Goal: Task Accomplishment & Management: Use online tool/utility

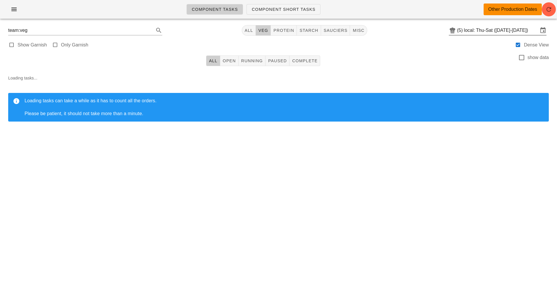
click at [494, 29] on input "local: Thu-Sat ([DATE]-[DATE])" at bounding box center [501, 30] width 74 height 9
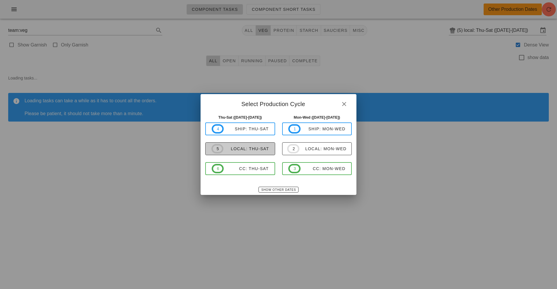
click at [249, 153] on span "5 local: Thu-Sat" at bounding box center [240, 148] width 58 height 9
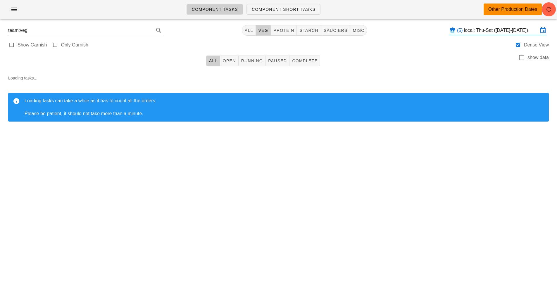
click at [493, 32] on input "local: Thu-Sat ([DATE]-[DATE])" at bounding box center [501, 30] width 74 height 9
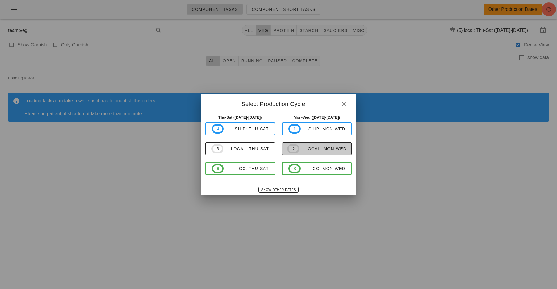
click at [318, 149] on div "local: Mon-Wed" at bounding box center [322, 149] width 47 height 5
type input "local: Mon-Wed ([DATE]-[DATE])"
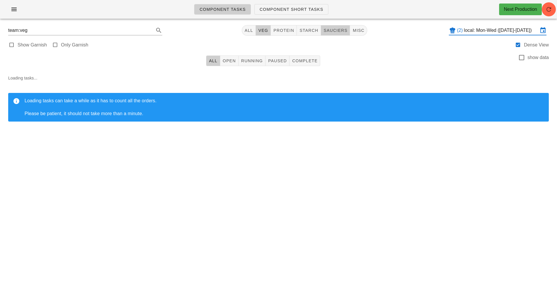
click at [342, 31] on span "sauciers" at bounding box center [335, 30] width 24 height 5
click at [228, 61] on span "Open" at bounding box center [229, 60] width 13 height 5
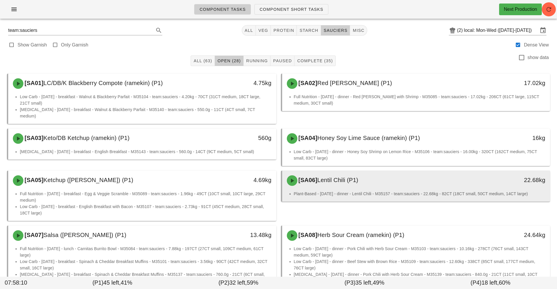
click at [459, 172] on div "[SA06] Lentil Chili (P1)" at bounding box center [382, 181] width 199 height 18
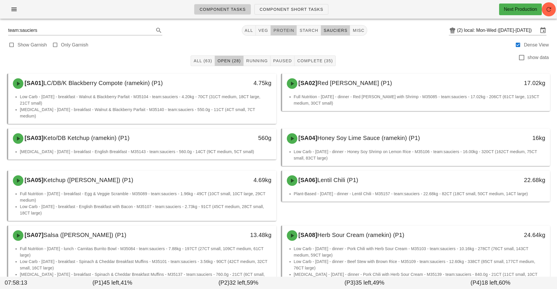
click at [285, 30] on span "protein" at bounding box center [283, 30] width 21 height 5
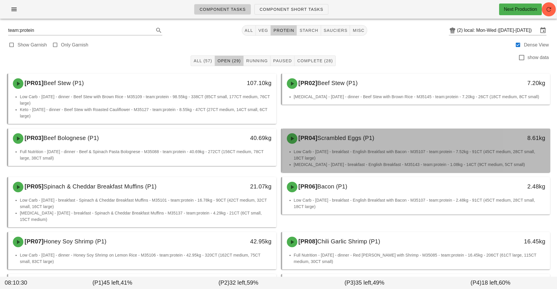
click at [504, 132] on div "8.61kg" at bounding box center [516, 139] width 66 height 18
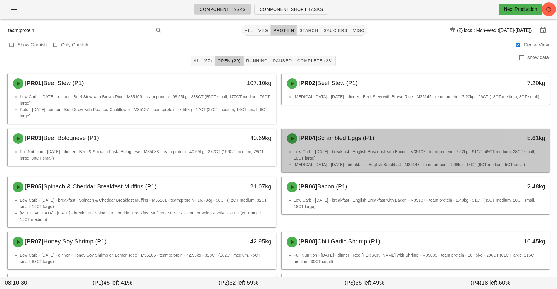
click at [505, 154] on li "Low Carb - [DATE] - breakfast - English Breakfast with Bacon - M35107 - team:pr…" at bounding box center [420, 155] width 252 height 13
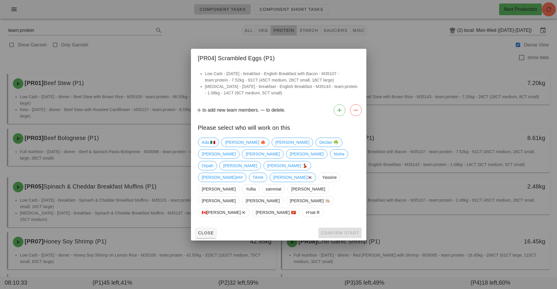
click at [422, 58] on div at bounding box center [278, 144] width 557 height 289
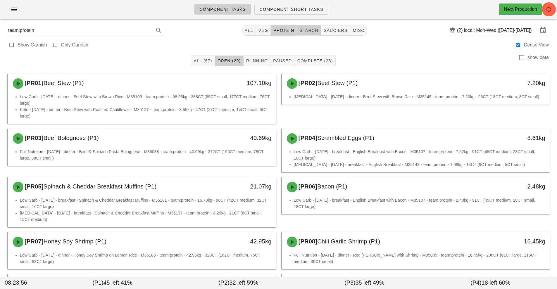
click at [312, 31] on span "starch" at bounding box center [308, 30] width 19 height 5
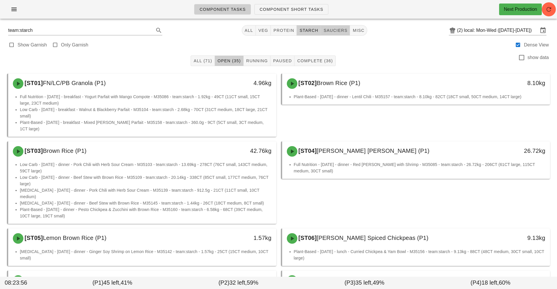
click at [338, 35] on button "sauciers" at bounding box center [335, 30] width 29 height 11
type input "team:sauciers"
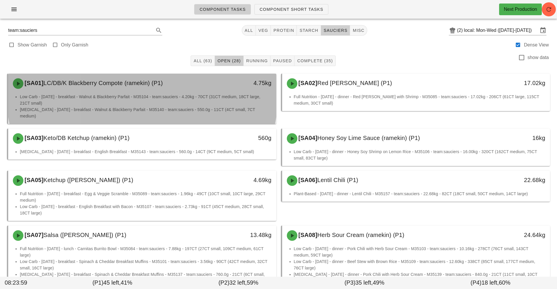
click at [205, 99] on li "Low Carb - [DATE] - breakfast - Walnut & Blackberry Parfait - M35104 - team:sau…" at bounding box center [146, 100] width 252 height 13
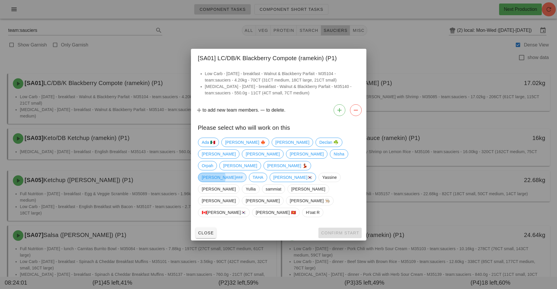
click at [243, 173] on span "[PERSON_NAME]###" at bounding box center [222, 177] width 41 height 9
click at [344, 231] on span "Confirm Start" at bounding box center [340, 233] width 38 height 5
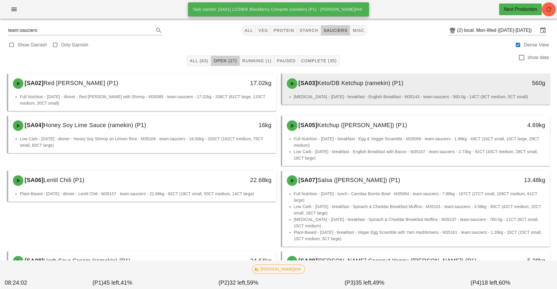
click at [341, 92] on div "[SA03] Keto/DB Ketchup (ramekin) (P1)" at bounding box center [382, 84] width 199 height 18
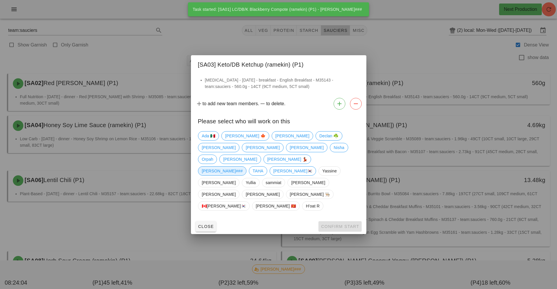
click at [243, 167] on span "[PERSON_NAME]###" at bounding box center [222, 171] width 41 height 9
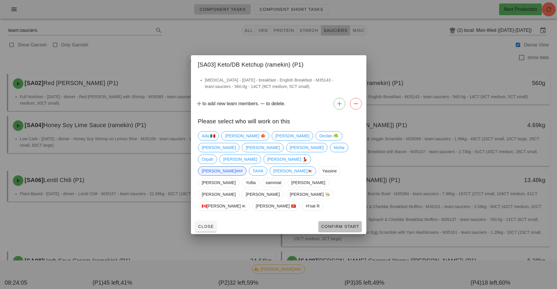
click at [340, 221] on button "Confirm Start" at bounding box center [339, 226] width 43 height 11
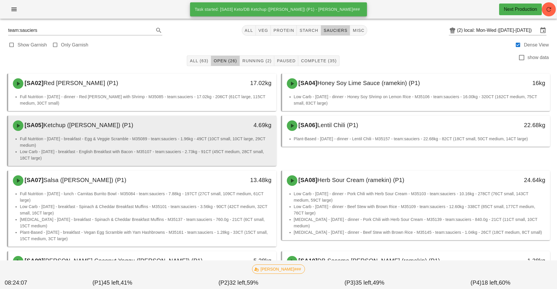
click at [228, 134] on div "4.69kg" at bounding box center [242, 126] width 66 height 18
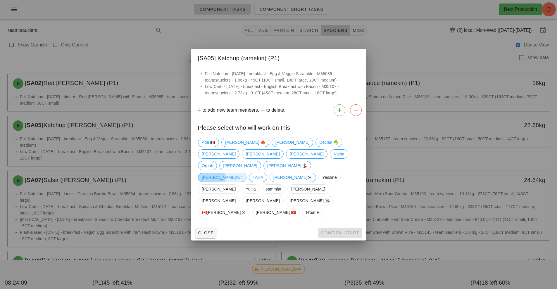
click at [243, 173] on span "[PERSON_NAME]###" at bounding box center [222, 177] width 41 height 9
click at [346, 231] on span "Confirm Start" at bounding box center [340, 233] width 38 height 5
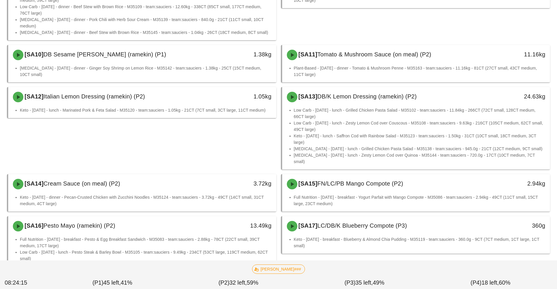
scroll to position [228, 0]
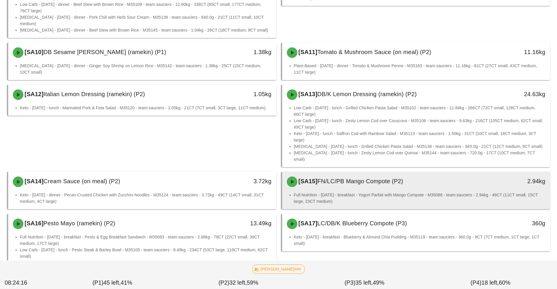
click at [378, 173] on div "[SA15] FN/LC/PB Mango Compote (P2)" at bounding box center [382, 182] width 199 height 18
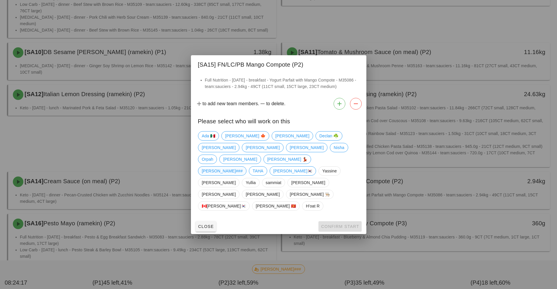
click at [243, 167] on span "[PERSON_NAME]###" at bounding box center [222, 171] width 41 height 9
click at [343, 221] on button "Confirm Start" at bounding box center [339, 226] width 43 height 11
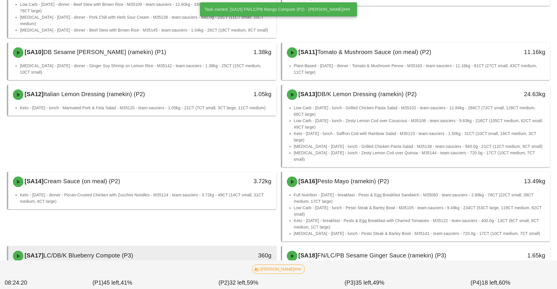
click at [203, 247] on div "[SA17] LC/DB/K Blueberry Compote (P3)" at bounding box center [108, 256] width 199 height 18
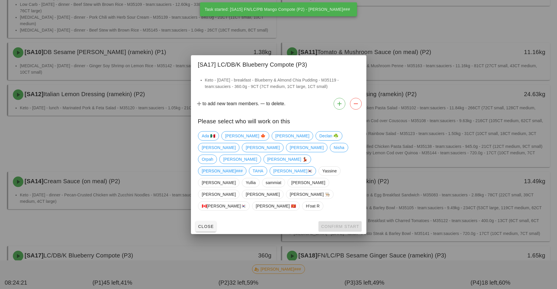
click at [243, 167] on span "[PERSON_NAME]###" at bounding box center [222, 171] width 41 height 9
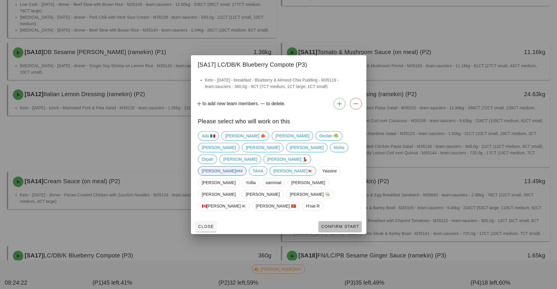
click at [341, 224] on span "Confirm Start" at bounding box center [340, 226] width 38 height 5
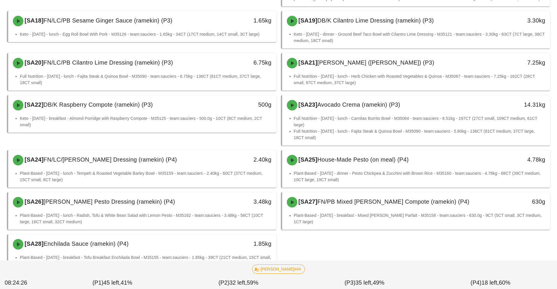
scroll to position [466, 0]
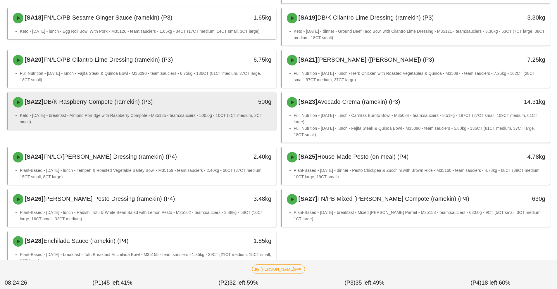
click at [219, 94] on div "500g" at bounding box center [242, 103] width 66 height 18
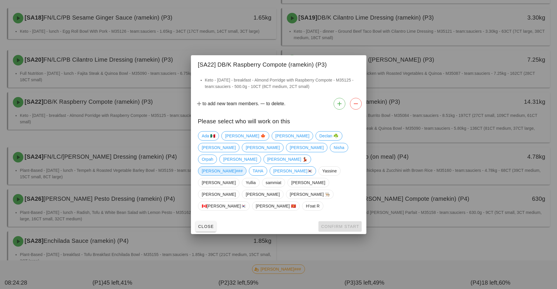
click at [243, 167] on span "[PERSON_NAME]###" at bounding box center [222, 171] width 41 height 9
click at [340, 224] on span "Confirm Start" at bounding box center [340, 226] width 38 height 5
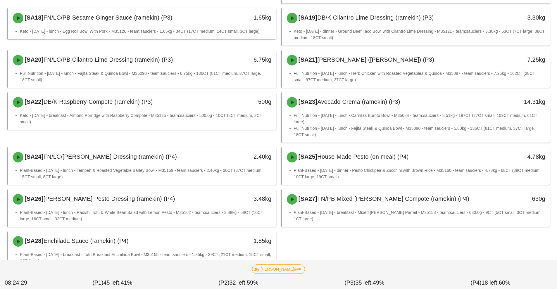
scroll to position [433, 0]
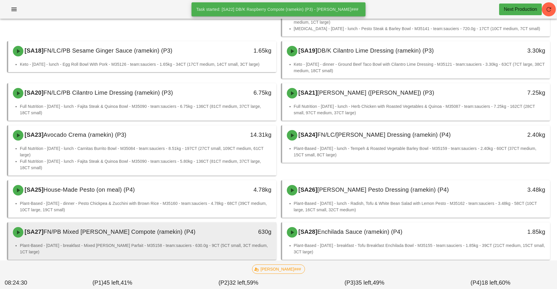
click at [231, 226] on div "630g" at bounding box center [242, 233] width 66 height 18
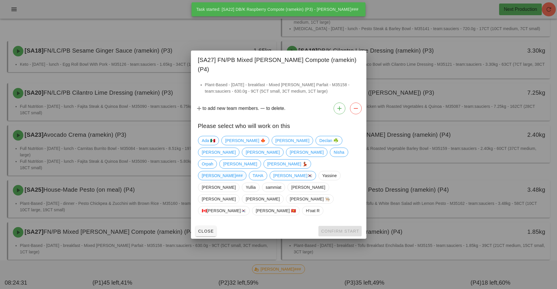
click at [243, 171] on span "[PERSON_NAME]###" at bounding box center [222, 175] width 41 height 9
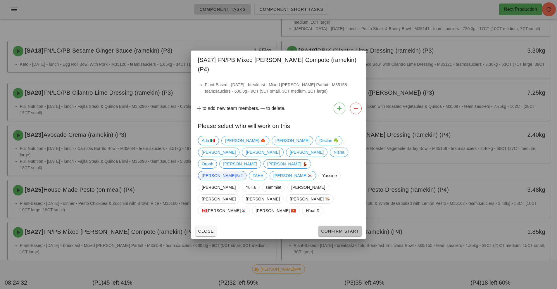
click at [343, 226] on button "Confirm Start" at bounding box center [339, 231] width 43 height 11
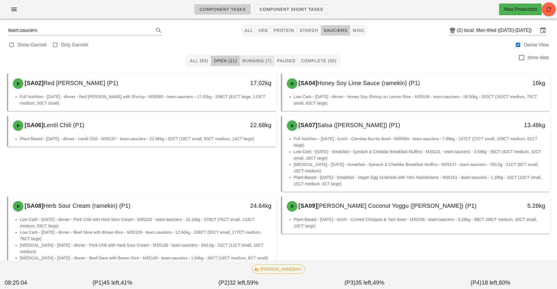
click at [271, 61] on span "Running (7)" at bounding box center [257, 60] width 30 height 5
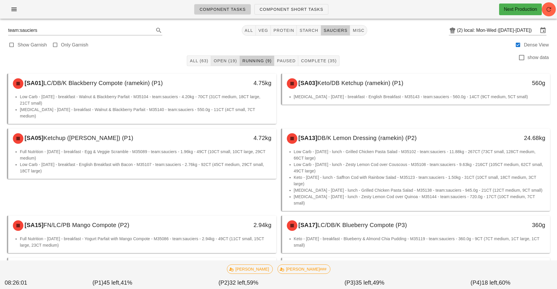
click at [230, 60] on span "Open (19)" at bounding box center [226, 60] width 24 height 5
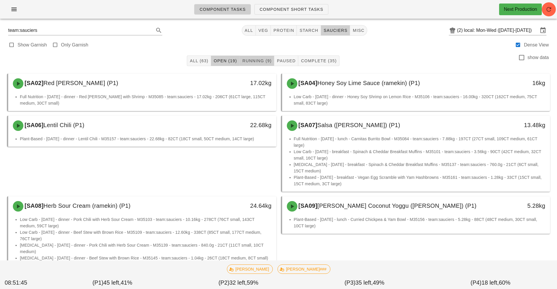
click at [265, 65] on button "Running (9)" at bounding box center [257, 61] width 35 height 11
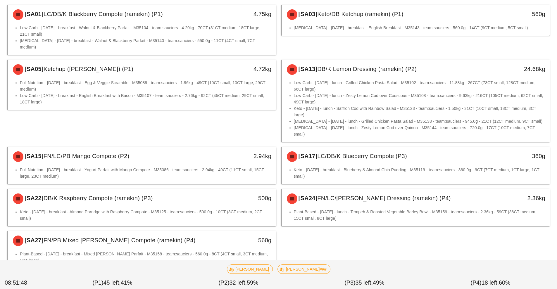
scroll to position [71, 0]
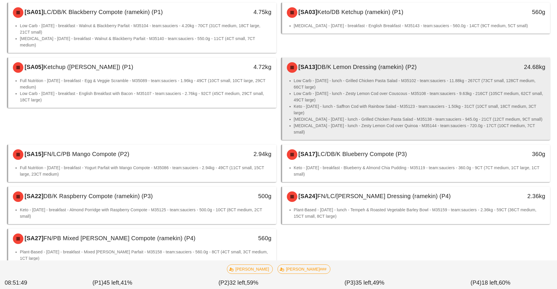
click at [420, 83] on li "Low Carb - [DATE] - lunch - Grilled Chicken Pasta Salad - M35102 - team:saucier…" at bounding box center [420, 84] width 252 height 13
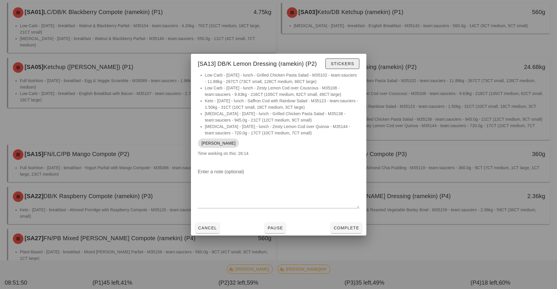
click at [342, 67] on button "Stickers" at bounding box center [343, 63] width 34 height 11
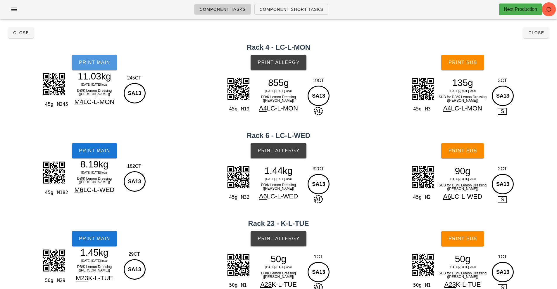
click at [97, 59] on button "Print Main" at bounding box center [94, 62] width 45 height 15
click at [87, 146] on button "Print Main" at bounding box center [94, 150] width 45 height 15
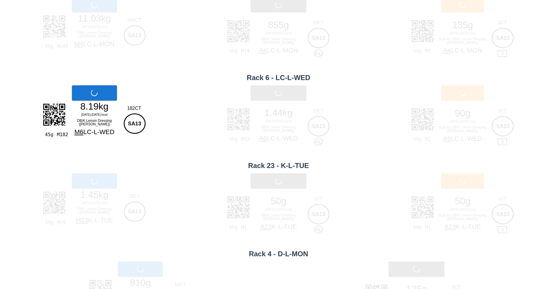
scroll to position [59, 0]
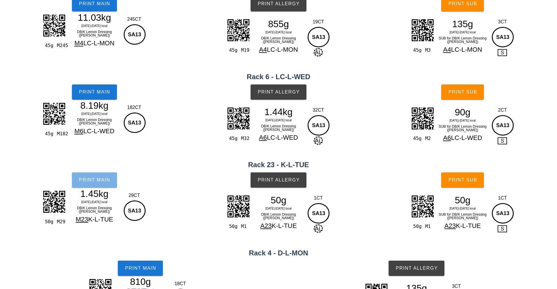
click at [85, 184] on button "Print Main" at bounding box center [94, 180] width 45 height 15
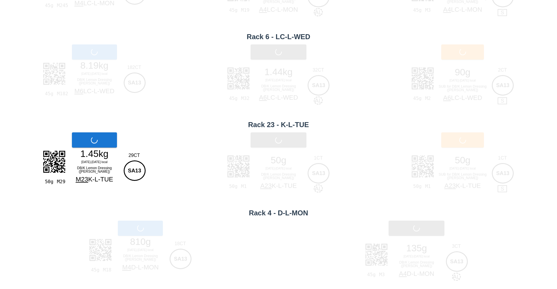
scroll to position [109, 0]
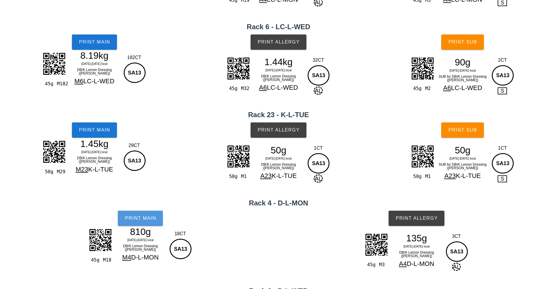
click at [129, 220] on span "Print Main" at bounding box center [141, 218] width 32 height 5
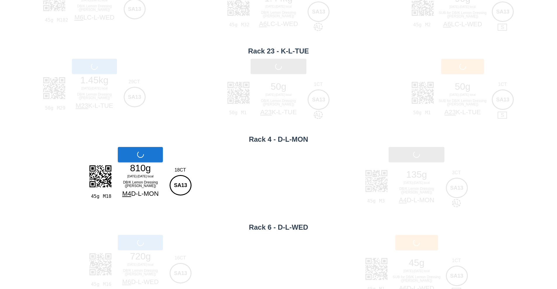
scroll to position [192, 0]
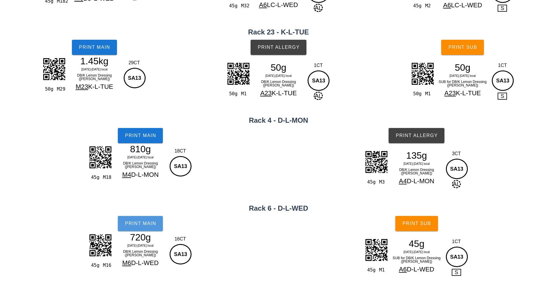
click at [135, 227] on button "Print Main" at bounding box center [140, 223] width 45 height 15
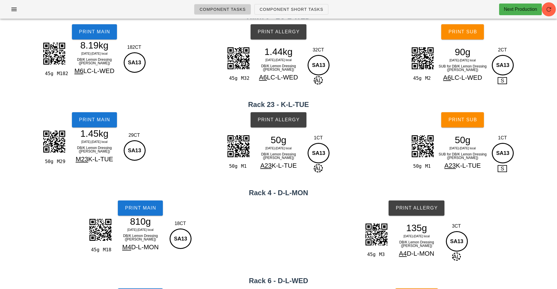
scroll to position [113, 0]
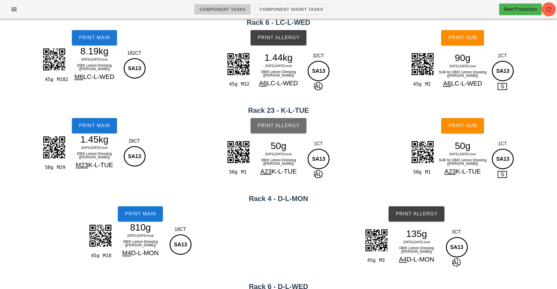
click at [274, 125] on span "Print Allergy" at bounding box center [278, 125] width 42 height 5
click at [414, 211] on span "Print Allergy" at bounding box center [416, 213] width 42 height 5
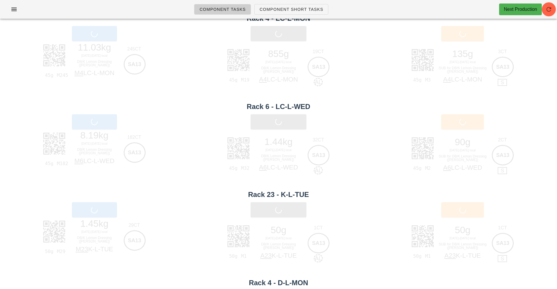
scroll to position [16, 0]
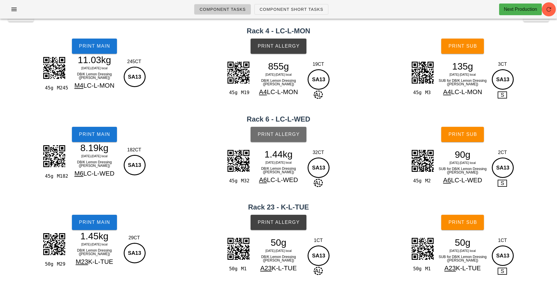
click at [272, 131] on button "Print Allergy" at bounding box center [279, 134] width 56 height 15
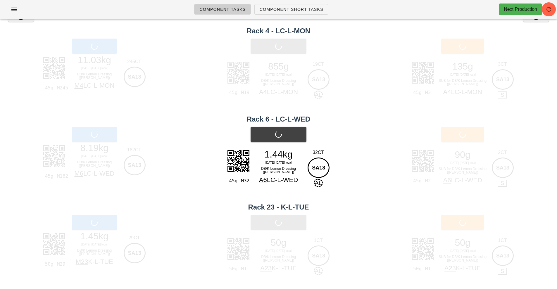
scroll to position [0, 0]
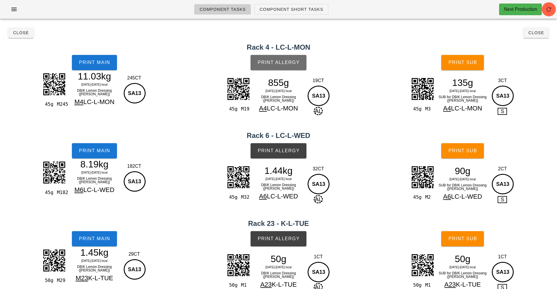
click at [266, 64] on span "Print Allergy" at bounding box center [278, 62] width 42 height 5
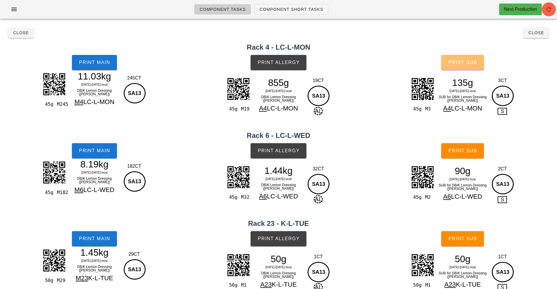
click at [455, 63] on span "Print Sub" at bounding box center [462, 62] width 29 height 5
click at [458, 152] on span "Print Sub" at bounding box center [462, 150] width 29 height 5
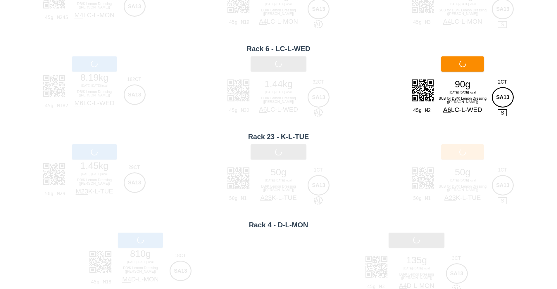
scroll to position [89, 0]
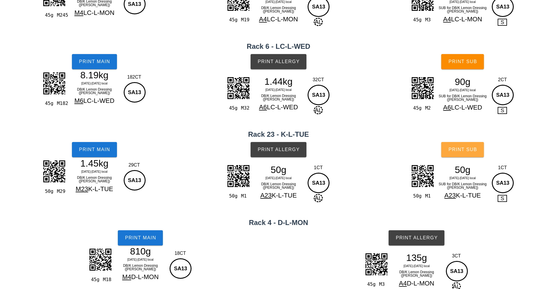
click at [469, 153] on button "Print Sub" at bounding box center [462, 149] width 43 height 15
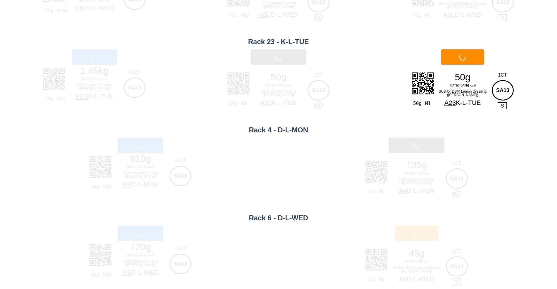
scroll to position [192, 0]
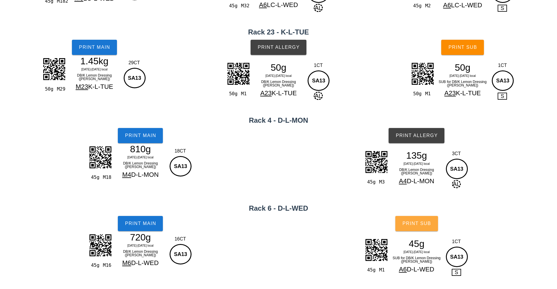
click at [412, 218] on button "Print Sub" at bounding box center [416, 223] width 43 height 15
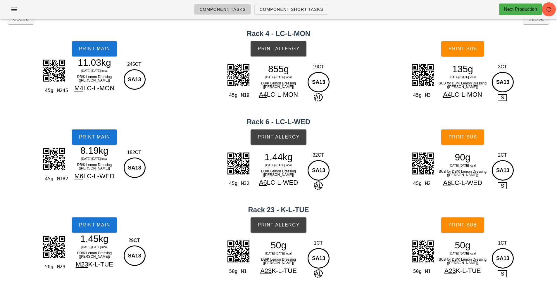
scroll to position [0, 0]
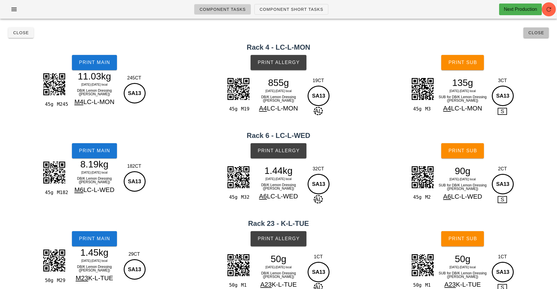
click at [545, 36] on button "Close" at bounding box center [536, 32] width 25 height 11
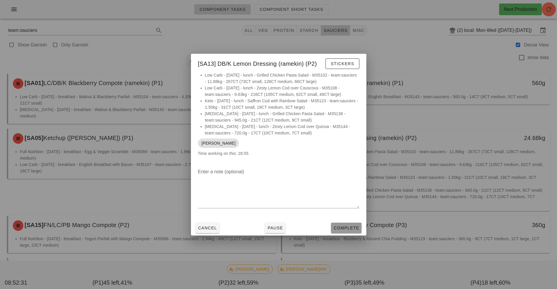
click at [351, 232] on button "Complete" at bounding box center [346, 228] width 30 height 11
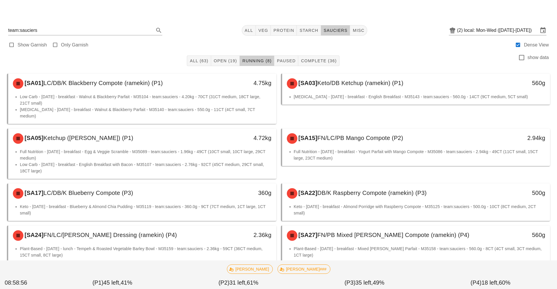
scroll to position [10, 0]
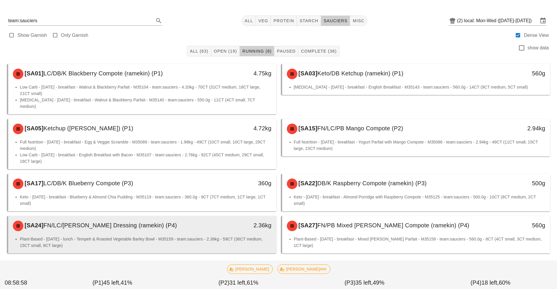
click at [187, 236] on li "Plant-Based - [DATE] - lunch - Tempeh & Roasted Vegetable Barley Bowl - M35159 …" at bounding box center [146, 242] width 252 height 13
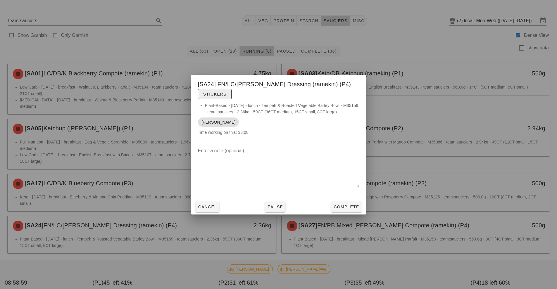
click at [222, 94] on span "Stickers" at bounding box center [215, 94] width 24 height 5
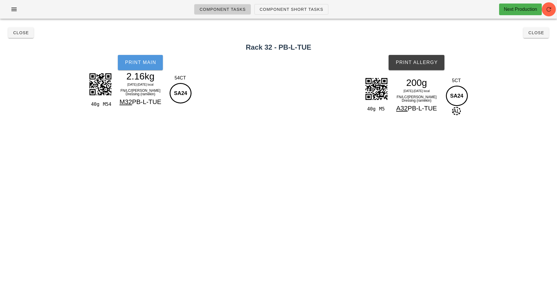
click at [150, 66] on button "Print Main" at bounding box center [140, 62] width 45 height 15
click at [422, 66] on button "Print Allergy" at bounding box center [417, 62] width 56 height 15
click at [542, 35] on button "Close" at bounding box center [536, 32] width 25 height 11
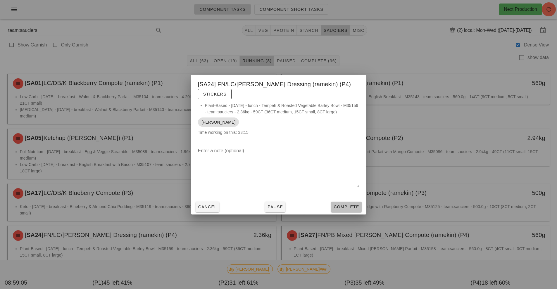
click at [354, 207] on span "Complete" at bounding box center [346, 207] width 26 height 5
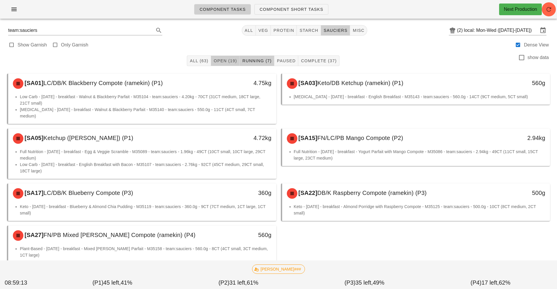
click at [226, 59] on span "Open (19)" at bounding box center [226, 60] width 24 height 5
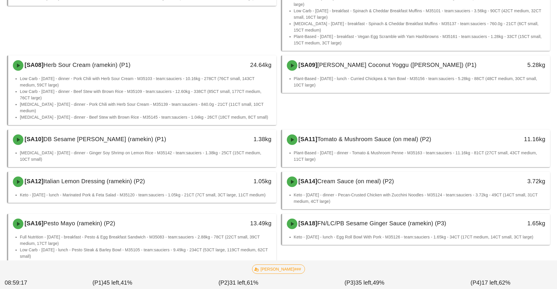
scroll to position [145, 0]
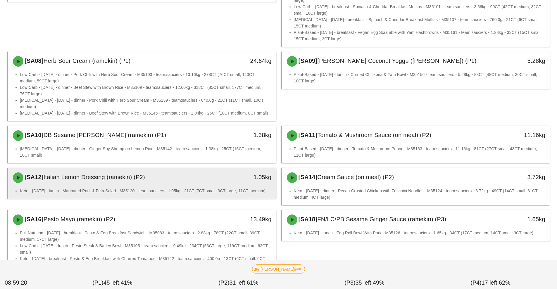
click at [250, 177] on div "1.05kg" at bounding box center [242, 178] width 66 height 18
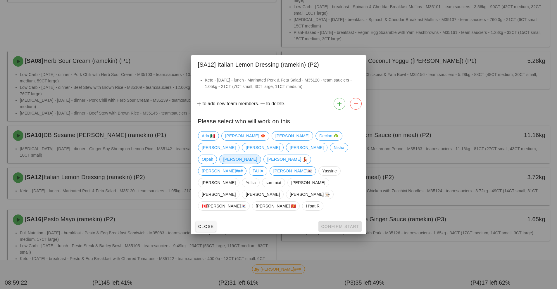
click at [257, 164] on span "[PERSON_NAME]" at bounding box center [240, 159] width 34 height 9
click at [330, 224] on span "Confirm Start" at bounding box center [340, 226] width 38 height 5
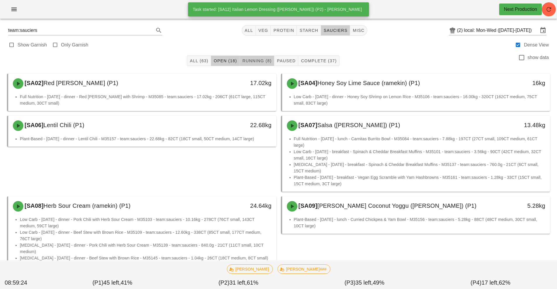
click at [251, 65] on button "Running (8)" at bounding box center [257, 61] width 35 height 11
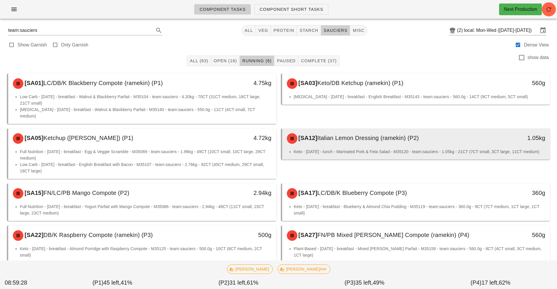
click at [339, 137] on div "[SA12] Italian Lemon Dressing (ramekin) (P2)" at bounding box center [382, 139] width 199 height 18
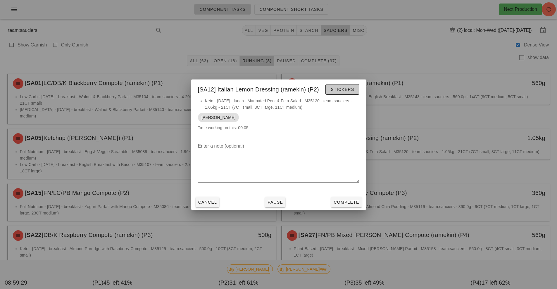
click at [349, 89] on span "Stickers" at bounding box center [342, 89] width 24 height 5
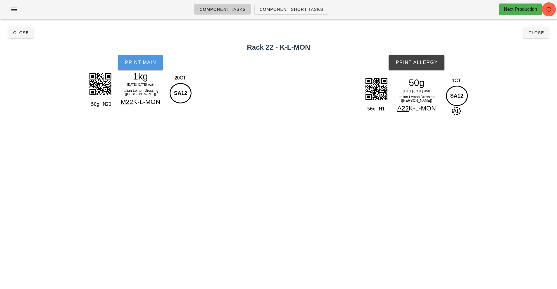
click at [134, 64] on span "Print Main" at bounding box center [141, 62] width 32 height 5
click at [420, 67] on button "Print Allergy" at bounding box center [417, 62] width 56 height 15
click at [542, 37] on button "Close" at bounding box center [536, 32] width 25 height 11
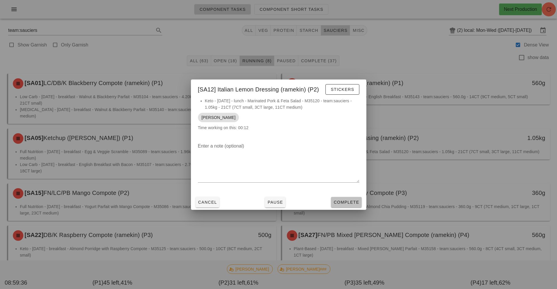
click at [348, 202] on span "Complete" at bounding box center [346, 202] width 26 height 5
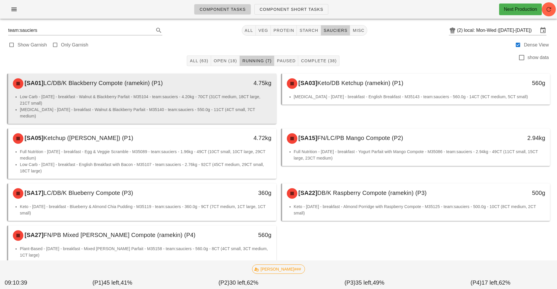
click at [206, 91] on div "[SA01] LC/DB/K Blackberry Compote (ramekin) (P1)" at bounding box center [108, 84] width 199 height 18
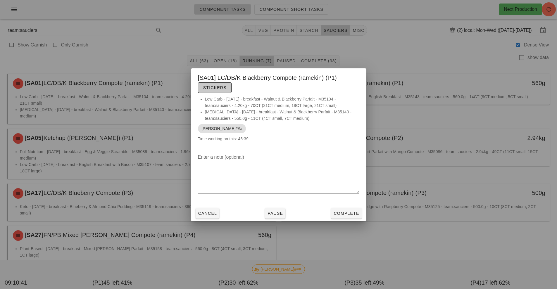
click at [215, 88] on span "Stickers" at bounding box center [215, 87] width 24 height 5
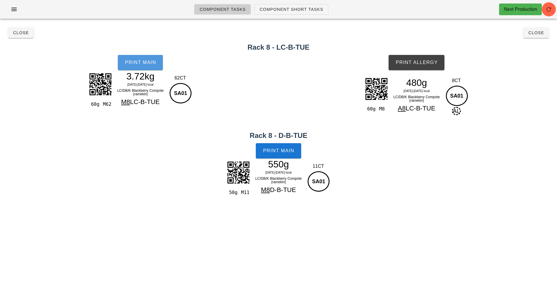
click at [142, 61] on span "Print Main" at bounding box center [141, 62] width 32 height 5
click at [425, 63] on span "Print Allergy" at bounding box center [416, 62] width 42 height 5
click at [272, 150] on span "Print Main" at bounding box center [279, 150] width 32 height 5
click at [20, 32] on span "Close" at bounding box center [21, 32] width 16 height 5
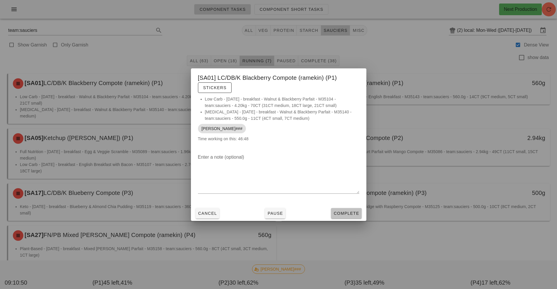
click at [338, 212] on span "Complete" at bounding box center [346, 213] width 26 height 5
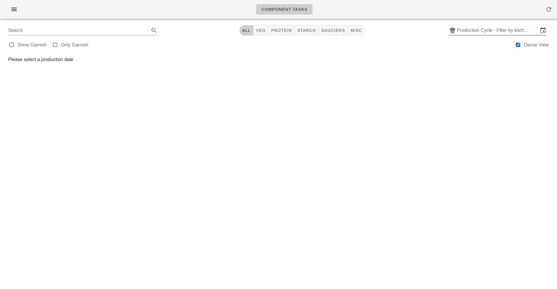
click at [480, 33] on input "Production Cycle - Filter by kitchen production schedules" at bounding box center [497, 30] width 81 height 9
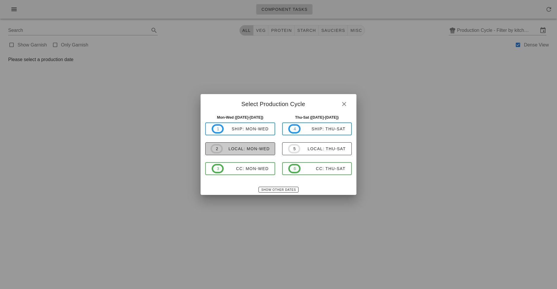
click at [250, 150] on div "local: Mon-Wed" at bounding box center [246, 149] width 47 height 5
type input "local: Mon-Wed ([DATE]-[DATE])"
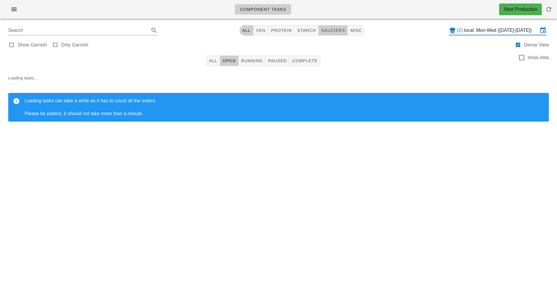
click at [338, 30] on span "sauciers" at bounding box center [333, 30] width 24 height 5
type input "team:sauciers"
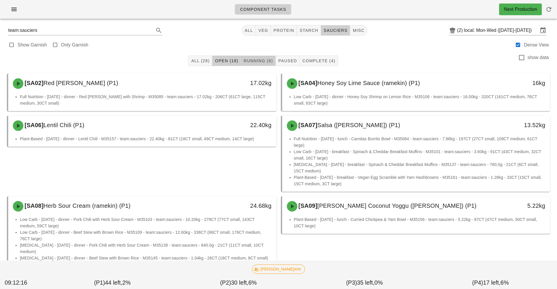
click at [261, 61] on span "Running (6)" at bounding box center [258, 60] width 30 height 5
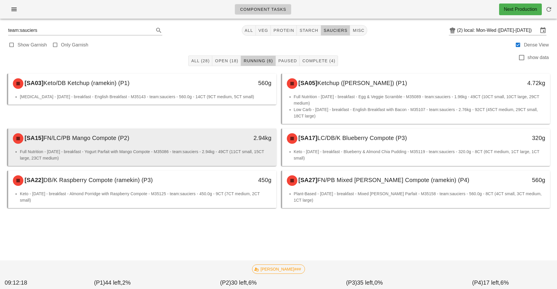
click at [203, 151] on li "Full Nutrition - [DATE] - breakfast - Yogurt Parfait with Mango Compote - M3508…" at bounding box center [146, 155] width 252 height 13
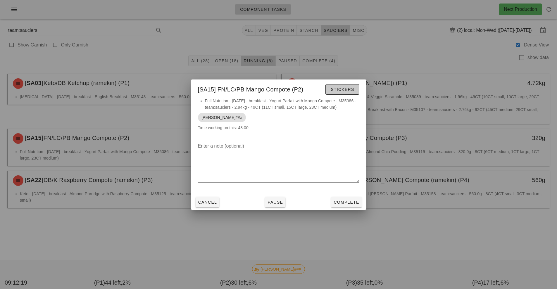
click at [338, 88] on span "Stickers" at bounding box center [342, 89] width 24 height 5
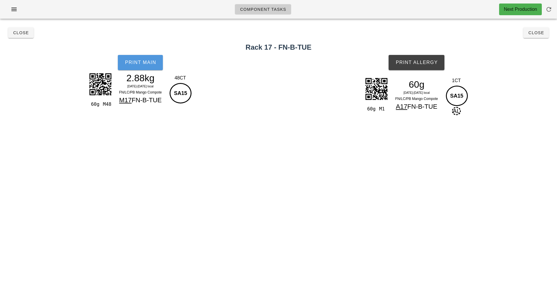
click at [140, 67] on button "Print Main" at bounding box center [140, 62] width 45 height 15
click at [422, 63] on span "Print Allergy" at bounding box center [416, 62] width 42 height 5
click at [18, 32] on span "Close" at bounding box center [21, 32] width 16 height 5
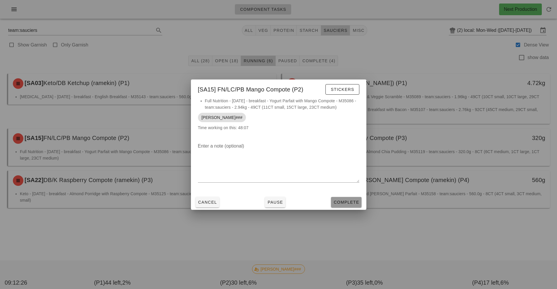
click at [341, 202] on span "Complete" at bounding box center [346, 202] width 26 height 5
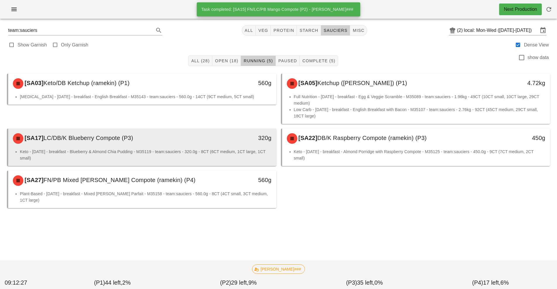
click at [213, 145] on div "320g" at bounding box center [242, 139] width 66 height 18
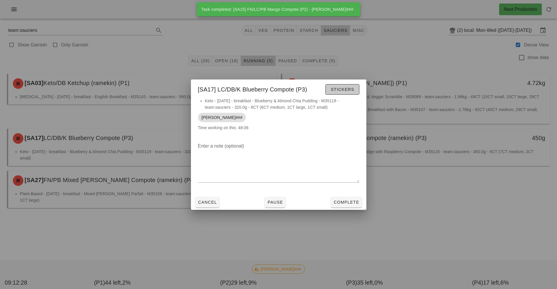
click at [342, 94] on button "Stickers" at bounding box center [343, 89] width 34 height 11
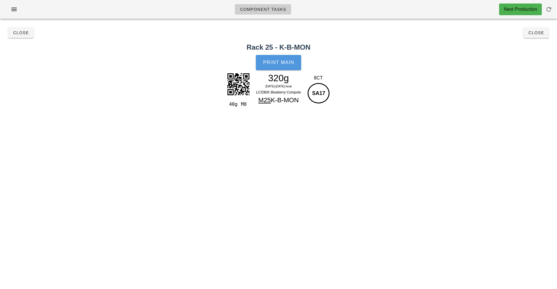
click at [286, 66] on button "Print Main" at bounding box center [278, 62] width 45 height 15
click at [20, 32] on span "Close" at bounding box center [21, 32] width 16 height 5
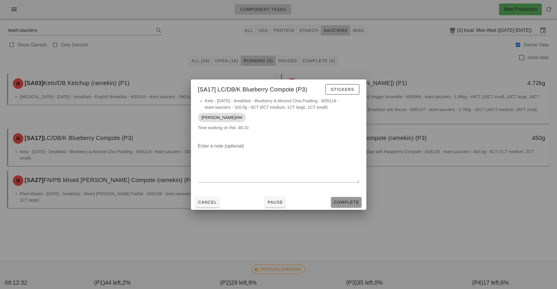
click at [353, 203] on span "Complete" at bounding box center [346, 202] width 26 height 5
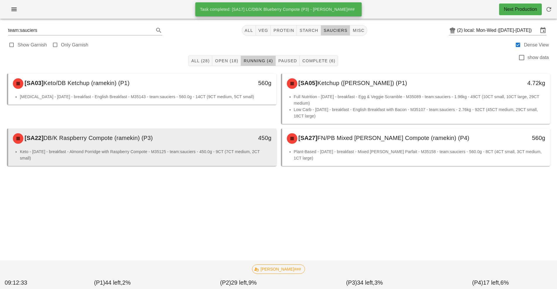
click at [191, 143] on div "[SA22] DB/K Raspberry Compote (ramekin) (P3)" at bounding box center [108, 139] width 199 height 18
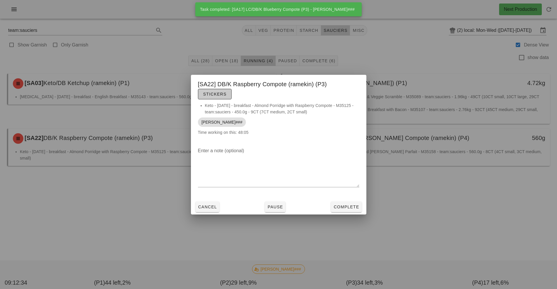
click at [222, 96] on span "Stickers" at bounding box center [215, 94] width 24 height 5
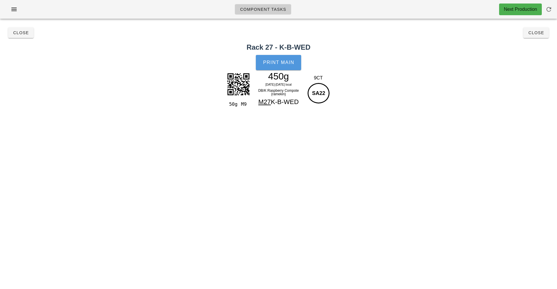
click at [276, 64] on span "Print Main" at bounding box center [279, 62] width 32 height 5
click at [18, 32] on span "Close" at bounding box center [21, 32] width 16 height 5
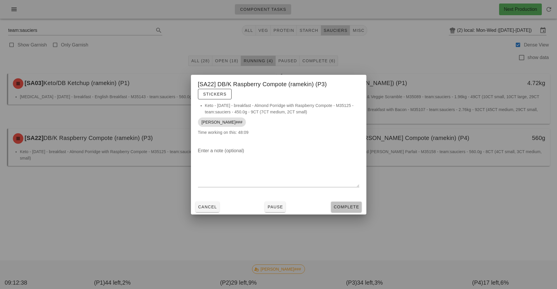
click at [347, 206] on span "Complete" at bounding box center [346, 207] width 26 height 5
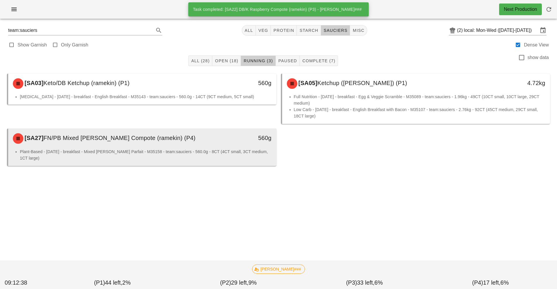
click at [197, 150] on li "Plant-Based - [DATE] - breakfast - Mixed [PERSON_NAME] Parfait - M35158 - team:…" at bounding box center [146, 155] width 252 height 13
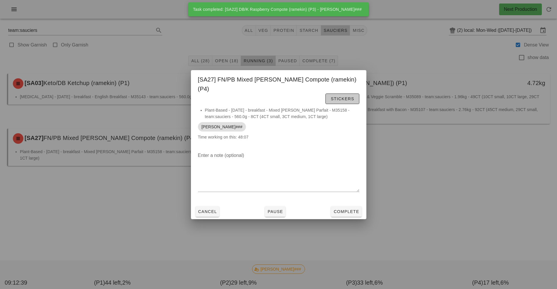
click at [330, 97] on span "Stickers" at bounding box center [342, 99] width 24 height 5
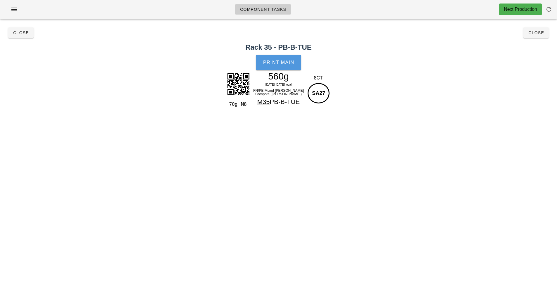
click at [278, 65] on button "Print Main" at bounding box center [278, 62] width 45 height 15
click at [14, 29] on button "Close" at bounding box center [20, 32] width 25 height 11
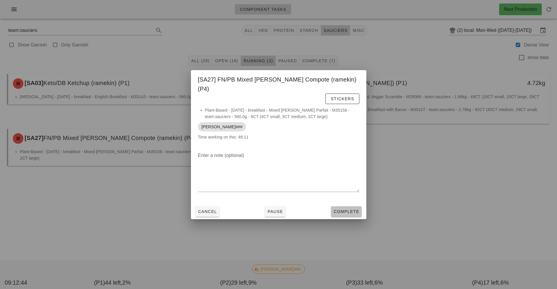
click at [348, 211] on button "Complete" at bounding box center [346, 211] width 30 height 11
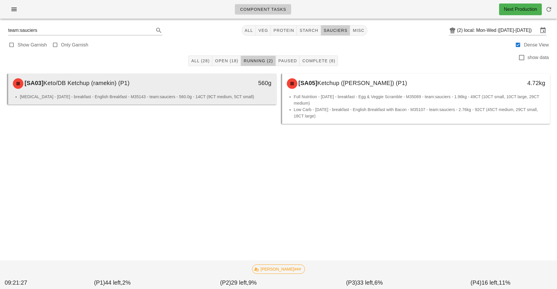
click at [230, 89] on div "560g" at bounding box center [242, 84] width 66 height 18
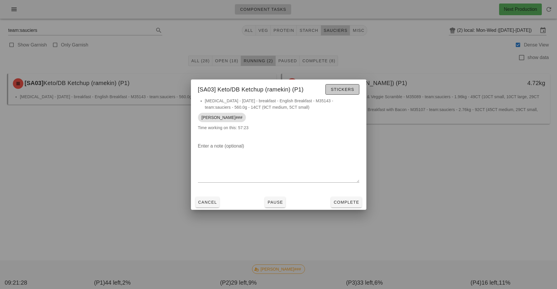
click at [344, 90] on span "Stickers" at bounding box center [342, 89] width 24 height 5
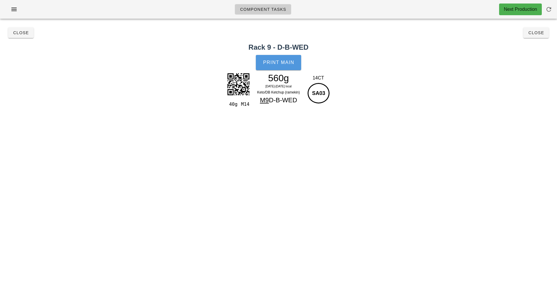
click at [278, 68] on button "Print Main" at bounding box center [278, 62] width 45 height 15
click at [18, 32] on span "Close" at bounding box center [21, 32] width 16 height 5
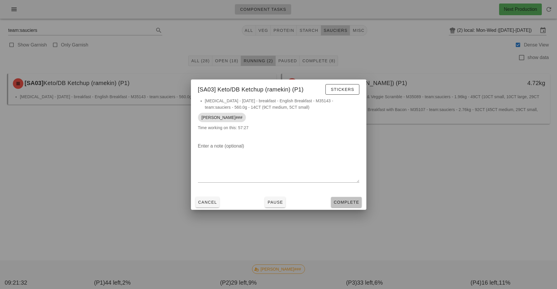
click at [348, 202] on span "Complete" at bounding box center [346, 202] width 26 height 5
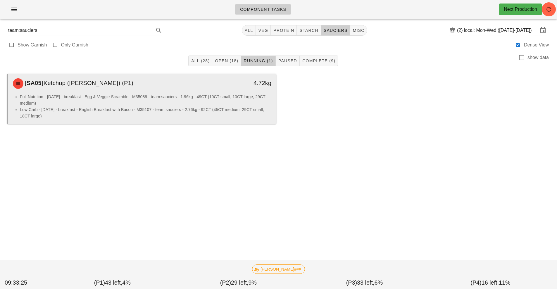
click at [181, 90] on div "[SA05] Ketchup (ramekin) (P1)" at bounding box center [108, 84] width 199 height 18
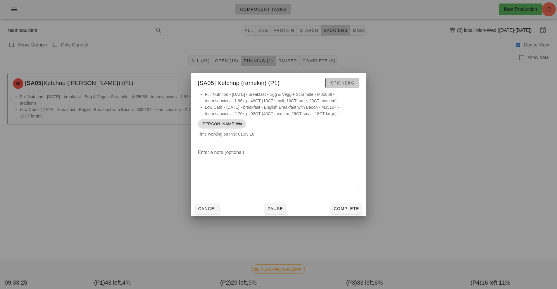
click at [336, 85] on span "Stickers" at bounding box center [342, 83] width 24 height 5
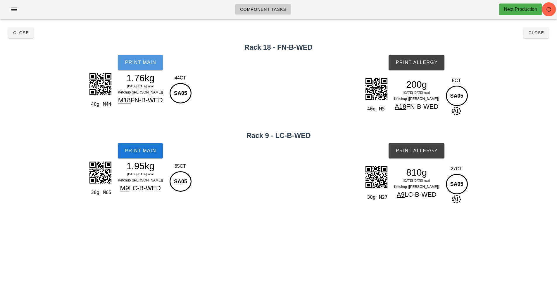
click at [140, 67] on button "Print Main" at bounding box center [140, 62] width 45 height 15
click at [419, 59] on button "Print Allergy" at bounding box center [417, 62] width 56 height 15
click at [139, 153] on span "Print Main" at bounding box center [141, 150] width 32 height 5
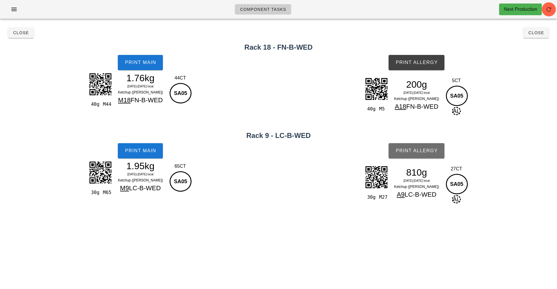
click at [413, 154] on button "Print Allergy" at bounding box center [417, 150] width 56 height 15
click at [13, 37] on button "Close" at bounding box center [20, 32] width 25 height 11
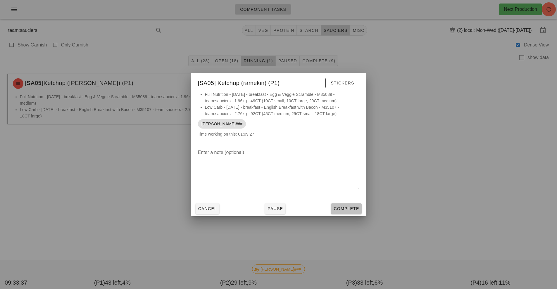
click at [349, 210] on span "Complete" at bounding box center [346, 208] width 26 height 5
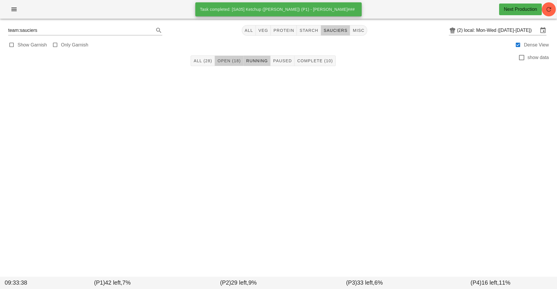
click at [229, 61] on span "Open (18)" at bounding box center [229, 60] width 24 height 5
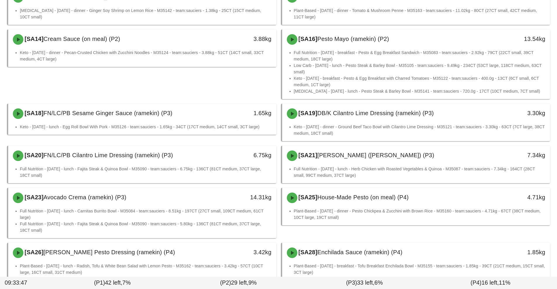
scroll to position [297, 0]
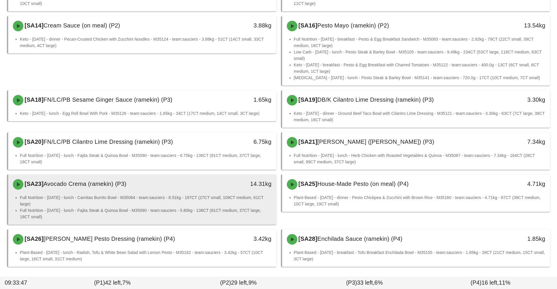
click at [208, 194] on li "Full Nutrition - [DATE] - lunch - Carnitas Burrito Bowl - M35084 - team:saucier…" at bounding box center [146, 200] width 252 height 13
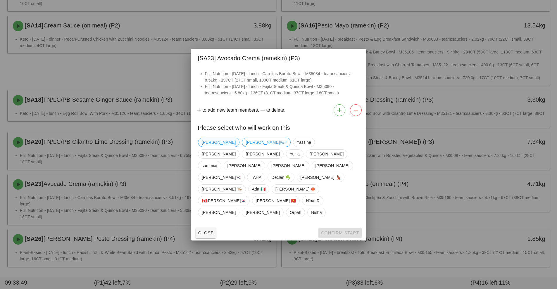
click at [207, 147] on span "[PERSON_NAME]" at bounding box center [219, 142] width 34 height 9
click at [332, 231] on span "Confirm Start" at bounding box center [340, 233] width 38 height 5
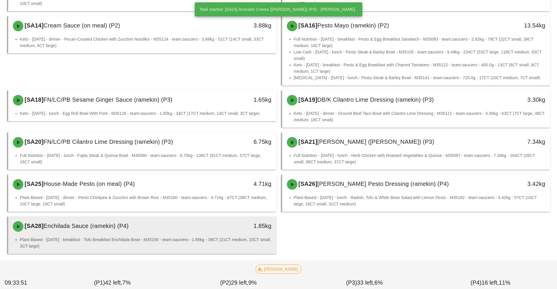
click at [186, 229] on div "[SA28] Enchilada Sauce (ramekin) (P4)" at bounding box center [108, 227] width 199 height 18
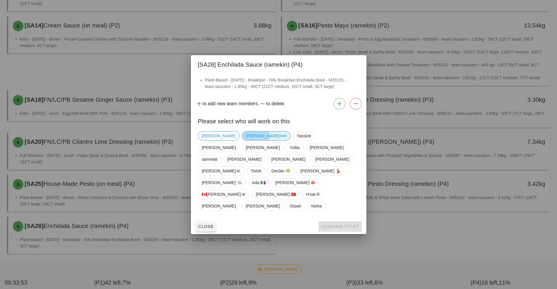
click at [246, 140] on span "[PERSON_NAME]###" at bounding box center [266, 136] width 41 height 9
click at [331, 224] on span "Confirm Start" at bounding box center [340, 226] width 38 height 5
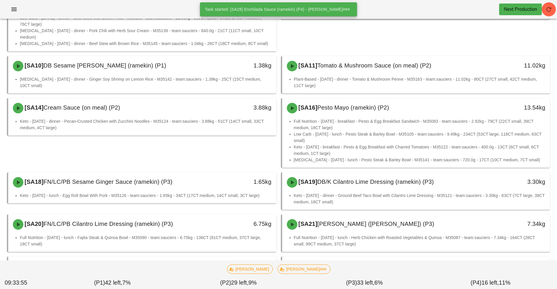
scroll to position [213, 0]
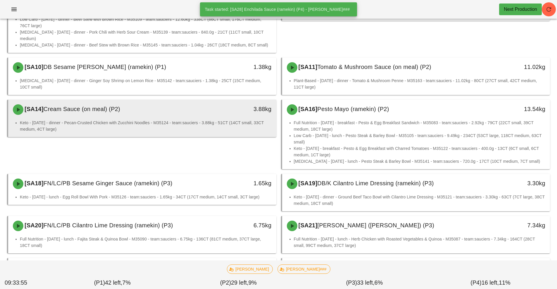
click at [227, 120] on li "Keto - Tuesday - dinner - Pecan-Crusted Chicken with Zucchini Noodles - M35124 …" at bounding box center [146, 126] width 252 height 13
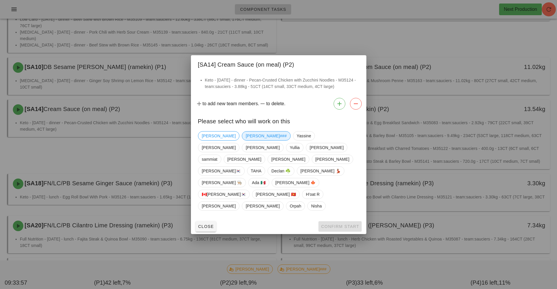
click at [246, 140] on span "[PERSON_NAME]###" at bounding box center [266, 136] width 41 height 9
click at [335, 224] on span "Confirm Start" at bounding box center [340, 226] width 38 height 5
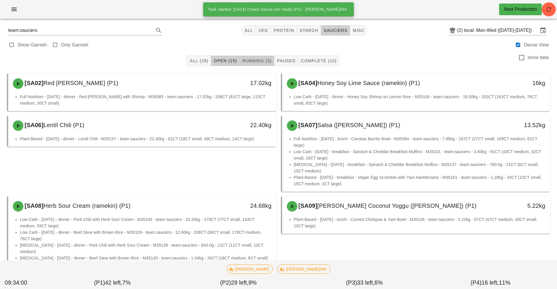
click at [258, 61] on span "Running (3)" at bounding box center [257, 60] width 30 height 5
